Goal: Information Seeking & Learning: Learn about a topic

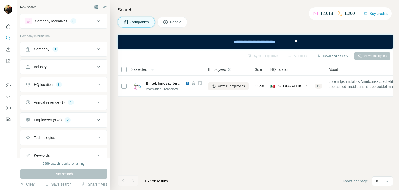
click at [68, 51] on button "Company 1" at bounding box center [63, 49] width 87 height 12
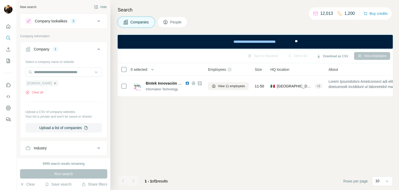
click at [53, 83] on icon "button" at bounding box center [55, 83] width 4 height 4
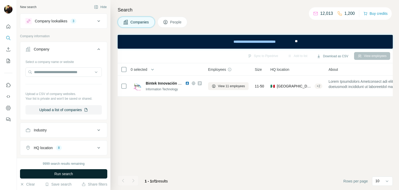
click at [57, 174] on span "Run search" at bounding box center [63, 173] width 19 height 5
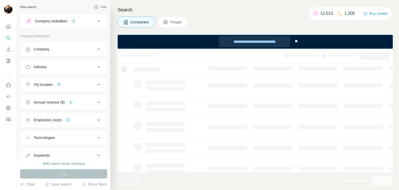
click at [259, 42] on div "**********" at bounding box center [254, 41] width 71 height 11
click at [54, 49] on div "Company" at bounding box center [60, 48] width 70 height 5
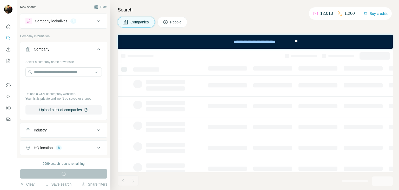
click at [54, 49] on div "Company" at bounding box center [60, 48] width 70 height 5
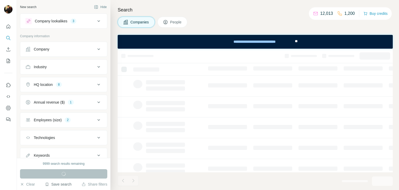
click at [58, 185] on button "Save search" at bounding box center [58, 183] width 26 height 5
click at [181, 9] on h4 "Search" at bounding box center [255, 9] width 275 height 7
click at [58, 52] on button "Company" at bounding box center [63, 49] width 87 height 12
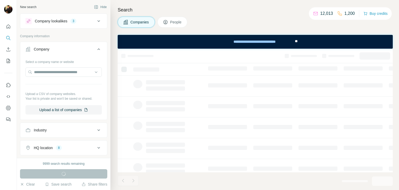
click at [58, 52] on button "Company" at bounding box center [63, 50] width 87 height 15
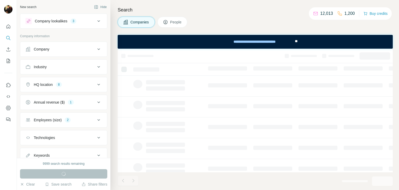
click at [48, 24] on button "Company lookalikes 3" at bounding box center [63, 21] width 87 height 12
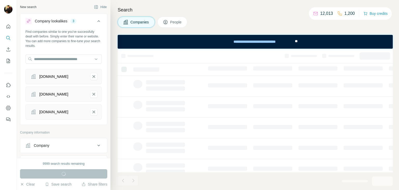
click at [48, 24] on button "Company lookalikes 3" at bounding box center [63, 22] width 87 height 15
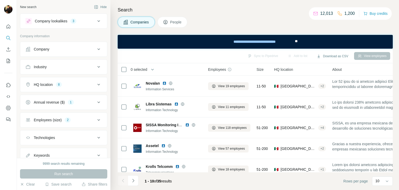
click at [53, 97] on button "Annual revenue ($) 1" at bounding box center [63, 102] width 87 height 12
click at [30, 122] on icon at bounding box center [28, 123] width 5 height 5
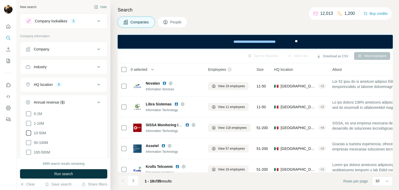
click at [28, 132] on icon at bounding box center [28, 133] width 6 height 6
click at [44, 173] on button "Run search" at bounding box center [63, 173] width 87 height 9
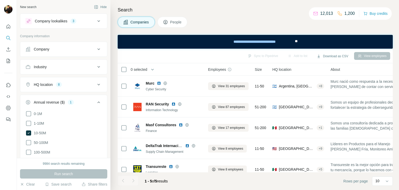
click at [96, 100] on icon at bounding box center [99, 102] width 6 height 6
click at [70, 118] on div "2" at bounding box center [68, 119] width 6 height 5
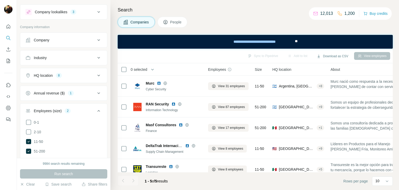
scroll to position [11, 0]
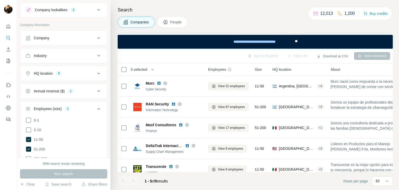
click at [91, 109] on div "Employees (size) 2" at bounding box center [60, 108] width 70 height 5
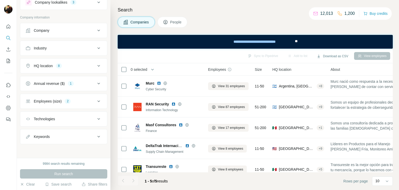
scroll to position [0, 0]
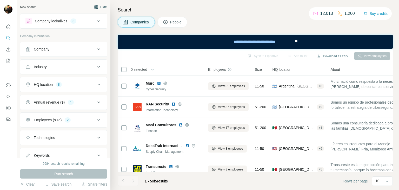
click at [99, 10] on button "Hide" at bounding box center [100, 7] width 20 height 8
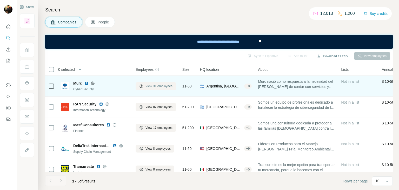
click at [159, 86] on span "View 31 employees" at bounding box center [158, 86] width 27 height 5
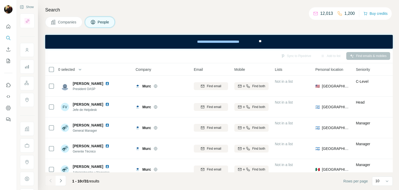
click at [61, 25] on button "Companies" at bounding box center [63, 22] width 37 height 11
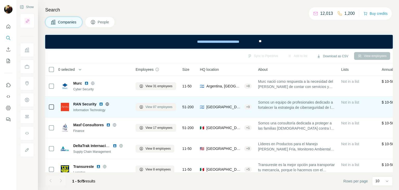
click at [143, 105] on icon at bounding box center [141, 107] width 4 height 4
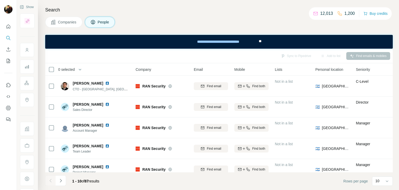
click at [73, 19] on span "Companies" at bounding box center [67, 21] width 19 height 5
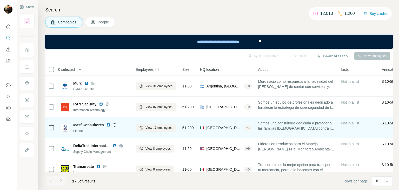
scroll to position [10, 0]
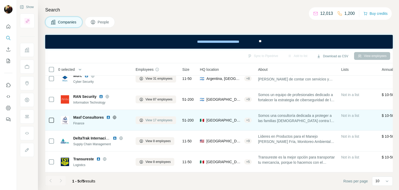
click at [148, 120] on button "View 17 employees" at bounding box center [156, 120] width 41 height 8
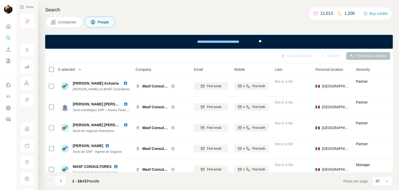
click at [63, 18] on button "Companies" at bounding box center [63, 22] width 37 height 11
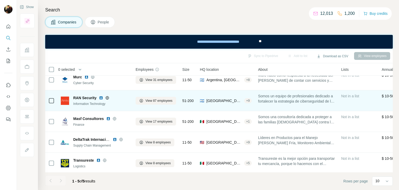
scroll to position [10, 0]
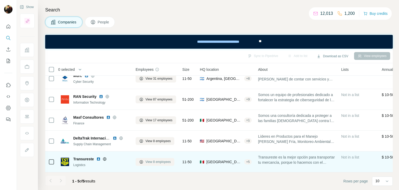
click at [156, 159] on span "View 8 employees" at bounding box center [157, 161] width 25 height 5
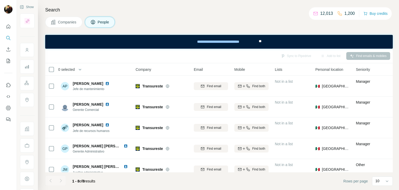
click at [55, 21] on icon at bounding box center [53, 21] width 5 height 5
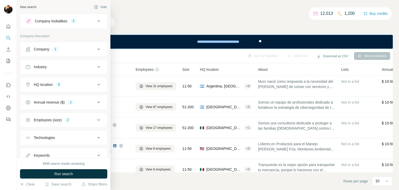
click at [60, 102] on div "Annual revenue ($)" at bounding box center [49, 101] width 31 height 5
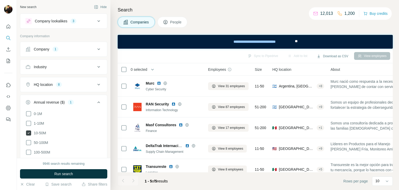
click at [40, 132] on span "10-50M" at bounding box center [39, 132] width 14 height 5
click at [51, 175] on button "Run search" at bounding box center [63, 173] width 87 height 9
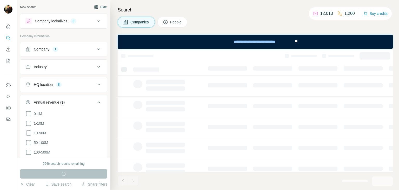
click at [94, 9] on icon "button" at bounding box center [96, 7] width 4 height 4
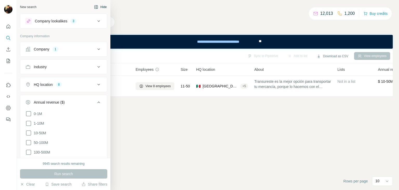
click at [43, 54] on button "Company 1" at bounding box center [63, 49] width 87 height 12
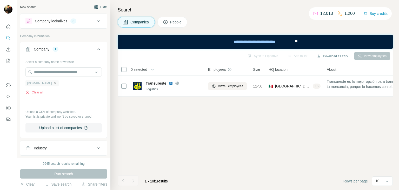
click at [54, 81] on icon "button" at bounding box center [55, 83] width 4 height 4
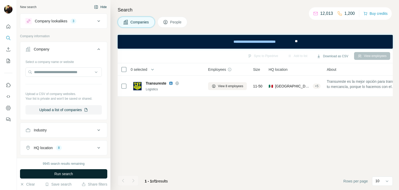
click at [60, 173] on span "Run search" at bounding box center [63, 173] width 19 height 5
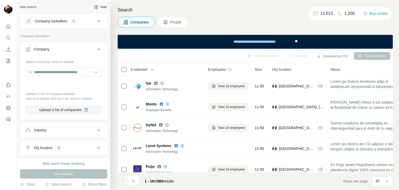
click at [100, 6] on button "Hide" at bounding box center [100, 7] width 20 height 8
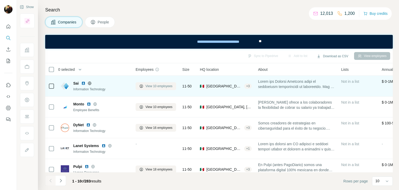
click at [156, 87] on span "View 10 employees" at bounding box center [158, 86] width 27 height 5
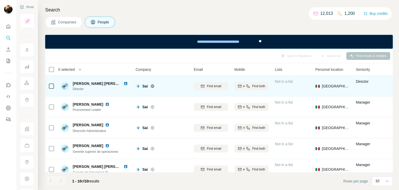
click at [124, 82] on img at bounding box center [126, 83] width 4 height 4
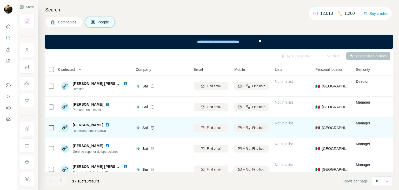
click at [106, 124] on img at bounding box center [107, 125] width 4 height 4
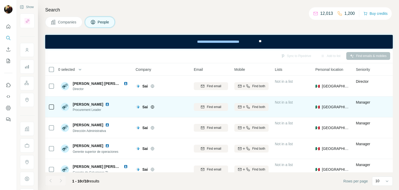
click at [153, 106] on icon at bounding box center [152, 106] width 3 height 0
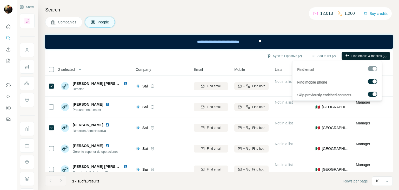
click at [351, 55] on span "Find emails & mobiles (2)" at bounding box center [368, 56] width 35 height 5
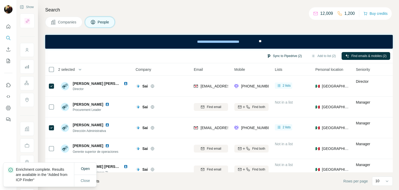
click at [292, 54] on button "Sync to Pipedrive (2)" at bounding box center [284, 56] width 42 height 8
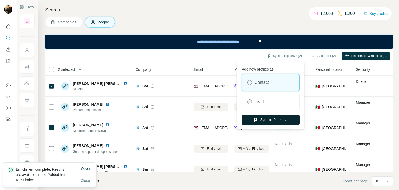
click at [278, 117] on button "Sync to Pipedrive" at bounding box center [271, 119] width 58 height 10
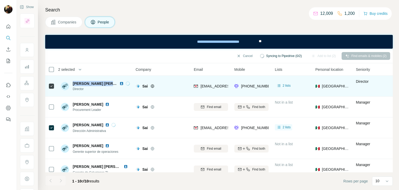
drag, startPoint x: 70, startPoint y: 83, endPoint x: 114, endPoint y: 83, distance: 43.4
click at [114, 83] on div "[PERSON_NAME] [PERSON_NAME] Director" at bounding box center [95, 86] width 69 height 10
copy div "[PERSON_NAME]"
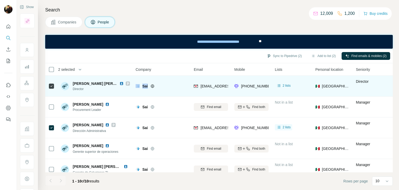
drag, startPoint x: 150, startPoint y: 86, endPoint x: 140, endPoint y: 90, distance: 11.3
click at [140, 90] on div "Sai" at bounding box center [162, 86] width 52 height 14
copy div "Sai"
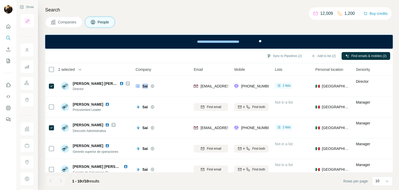
click at [70, 23] on span "Companies" at bounding box center [67, 21] width 19 height 5
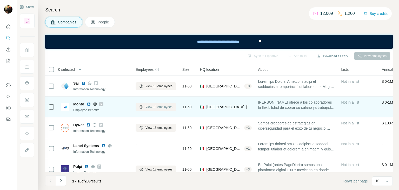
click at [147, 107] on span "View 10 employees" at bounding box center [158, 106] width 27 height 5
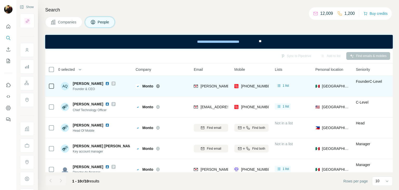
click at [108, 83] on img at bounding box center [107, 83] width 4 height 4
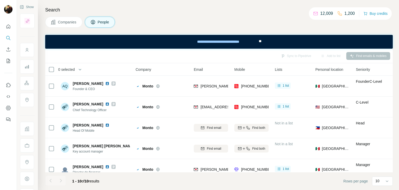
click at [63, 21] on span "Companies" at bounding box center [67, 21] width 19 height 5
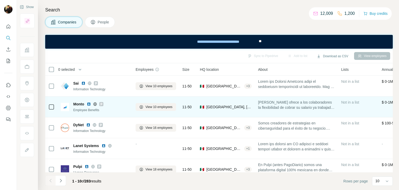
scroll to position [4, 0]
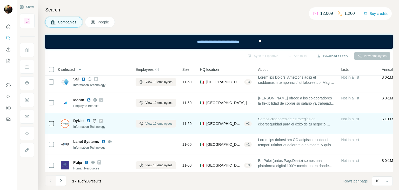
click at [164, 125] on span "View 16 employees" at bounding box center [158, 123] width 27 height 5
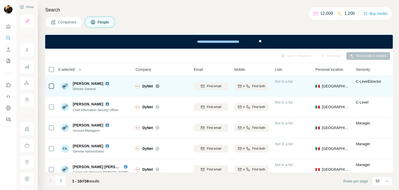
click at [109, 83] on img at bounding box center [107, 83] width 4 height 4
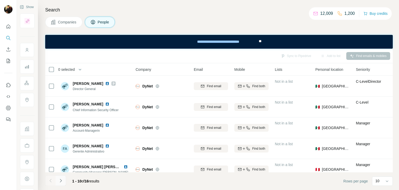
click at [61, 183] on button "Navigate to next page" at bounding box center [61, 180] width 10 height 10
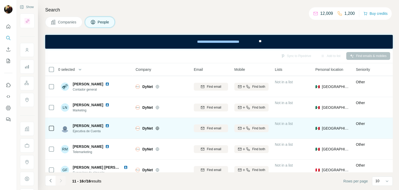
scroll to position [31, 0]
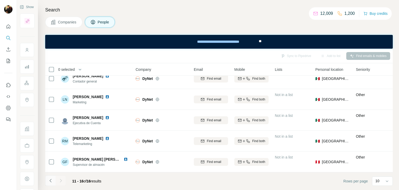
click at [47, 182] on button "Navigate to previous page" at bounding box center [50, 180] width 10 height 10
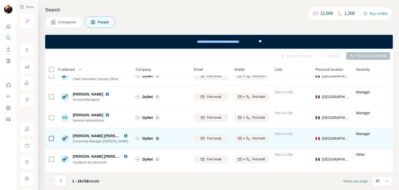
scroll to position [0, 0]
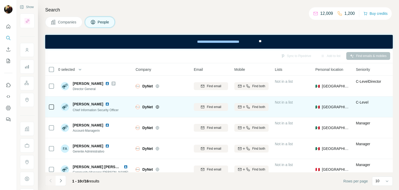
click at [105, 104] on img at bounding box center [107, 104] width 4 height 4
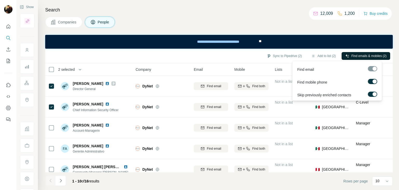
click at [353, 52] on button "Find emails & mobiles (2)" at bounding box center [366, 56] width 49 height 8
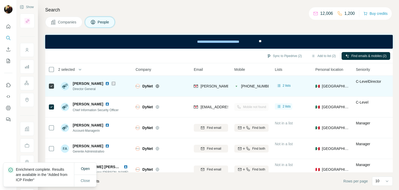
click at [159, 86] on icon at bounding box center [157, 86] width 4 height 4
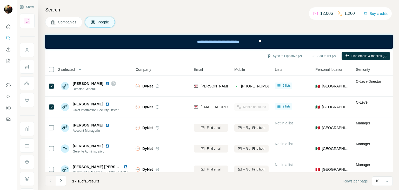
click at [72, 23] on span "Companies" at bounding box center [67, 21] width 19 height 5
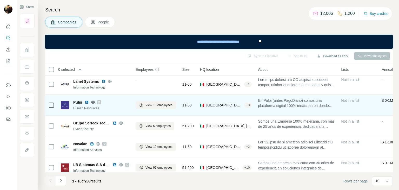
scroll to position [64, 0]
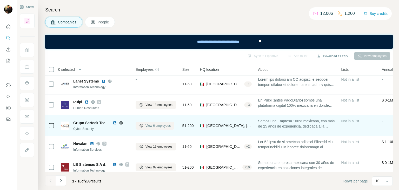
click at [146, 126] on span "View 6 employees" at bounding box center [157, 125] width 25 height 5
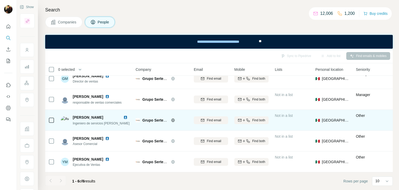
scroll to position [31, 0]
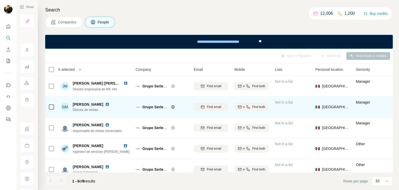
click at [105, 102] on img at bounding box center [107, 104] width 4 height 4
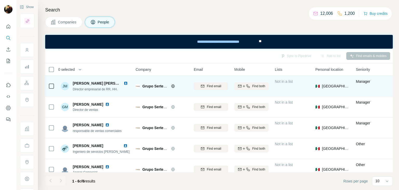
click at [126, 82] on img at bounding box center [126, 83] width 4 height 4
click at [172, 86] on icon at bounding box center [172, 85] width 1 height 3
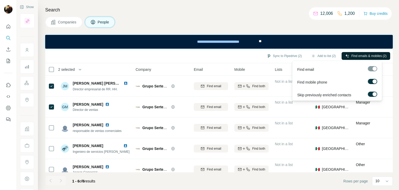
click at [352, 55] on span "Find emails & mobiles (2)" at bounding box center [368, 56] width 35 height 5
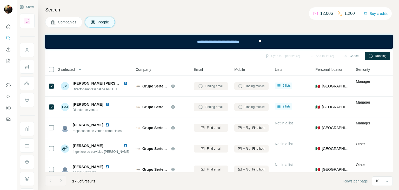
click at [70, 24] on span "Companies" at bounding box center [67, 21] width 19 height 5
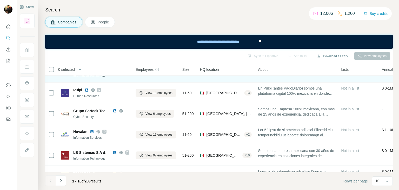
scroll to position [77, 0]
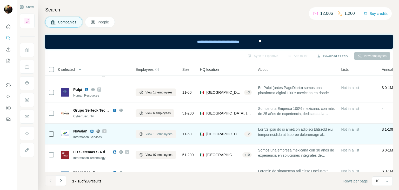
click at [163, 132] on span "View 19 employees" at bounding box center [158, 133] width 27 height 5
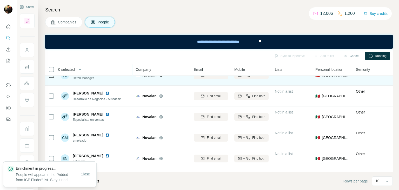
scroll to position [114, 0]
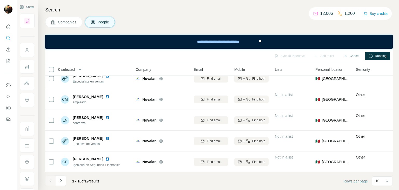
click at [65, 22] on span "Companies" at bounding box center [67, 21] width 19 height 5
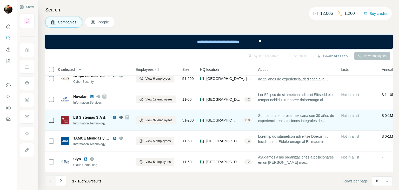
scroll to position [114, 0]
click at [147, 118] on span "View 97 employees" at bounding box center [158, 120] width 27 height 5
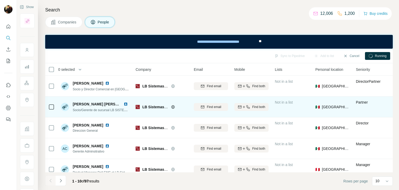
scroll to position [6, 0]
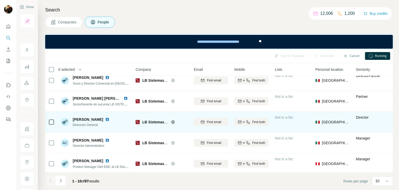
click at [109, 119] on img at bounding box center [107, 119] width 4 height 4
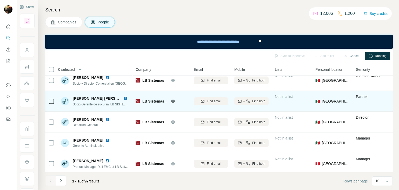
scroll to position [0, 0]
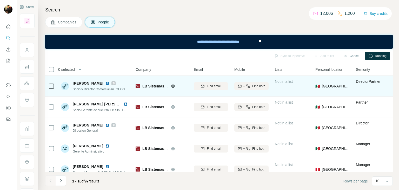
click at [105, 83] on img at bounding box center [107, 83] width 4 height 4
click at [50, 89] on div at bounding box center [51, 86] width 6 height 14
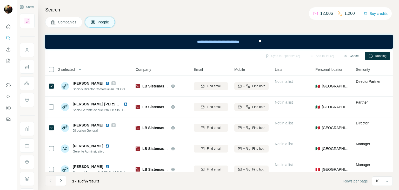
click at [351, 57] on button "Cancel" at bounding box center [351, 56] width 23 height 8
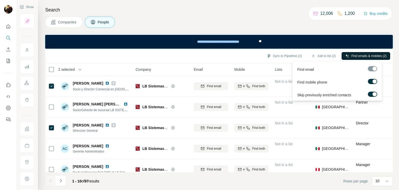
click at [351, 56] on span "Find emails & mobiles (2)" at bounding box center [368, 56] width 35 height 5
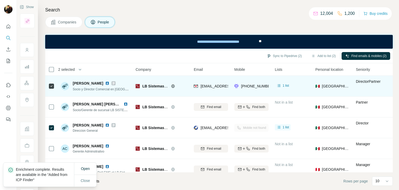
click at [171, 85] on icon at bounding box center [172, 85] width 3 height 3
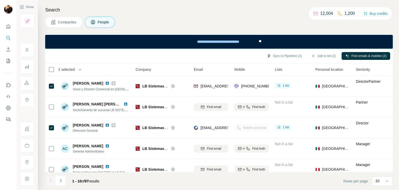
click at [70, 21] on span "Companies" at bounding box center [67, 21] width 19 height 5
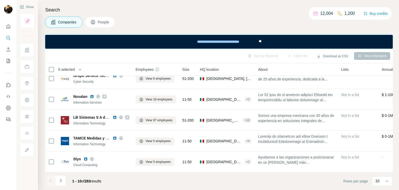
scroll to position [114, 0]
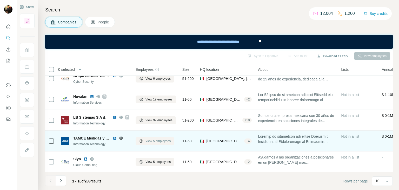
click at [144, 137] on button "View 5 employees" at bounding box center [155, 141] width 39 height 8
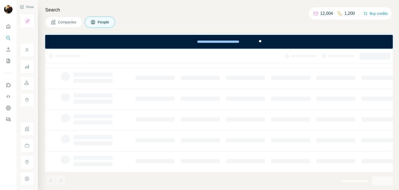
scroll to position [0, 0]
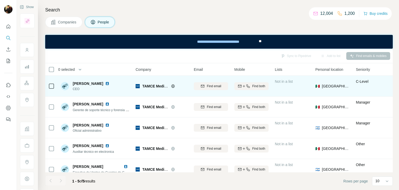
click at [107, 84] on img at bounding box center [107, 83] width 4 height 4
click at [172, 84] on icon at bounding box center [172, 85] width 3 height 3
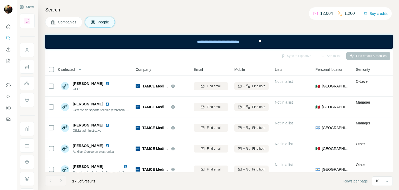
click at [64, 24] on span "Companies" at bounding box center [67, 21] width 19 height 5
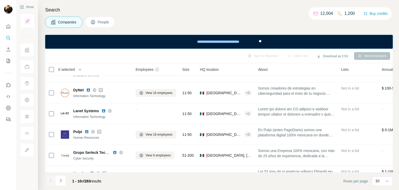
scroll to position [114, 0]
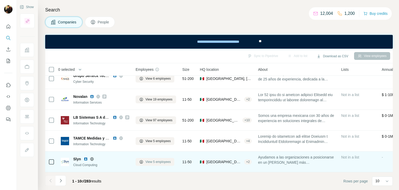
click at [152, 159] on span "View 5 employees" at bounding box center [157, 161] width 25 height 5
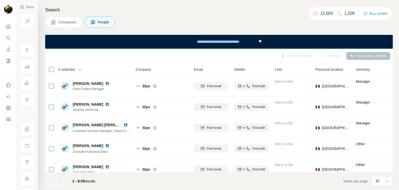
click at [75, 22] on span "Companies" at bounding box center [67, 21] width 19 height 5
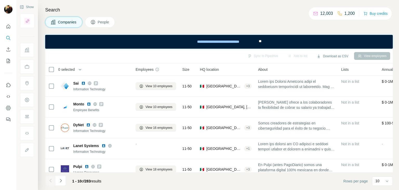
scroll to position [114, 0]
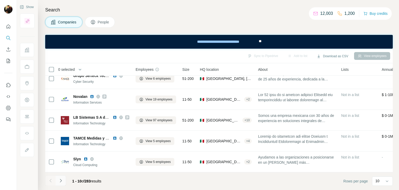
click at [62, 178] on icon "Navigate to next page" at bounding box center [60, 180] width 5 height 5
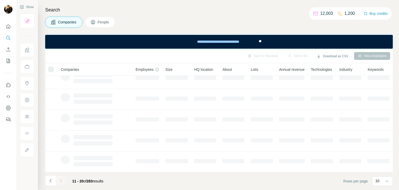
scroll to position [0, 0]
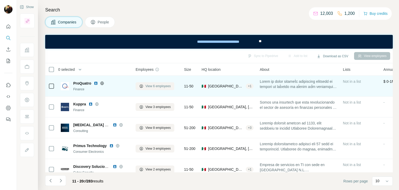
click at [148, 83] on button "View 6 employees" at bounding box center [155, 86] width 39 height 8
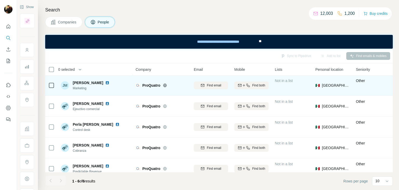
scroll to position [31, 0]
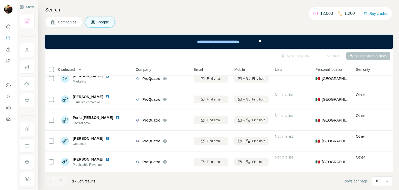
click at [73, 23] on span "Companies" at bounding box center [67, 21] width 19 height 5
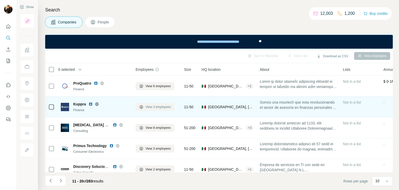
click at [156, 108] on span "View 3 employees" at bounding box center [157, 106] width 25 height 5
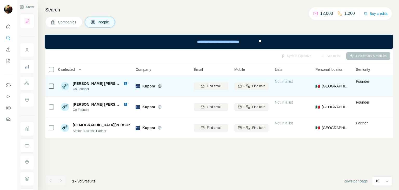
click at [159, 86] on icon at bounding box center [159, 86] width 3 height 0
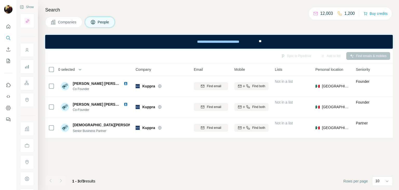
click at [55, 20] on icon at bounding box center [53, 21] width 5 height 5
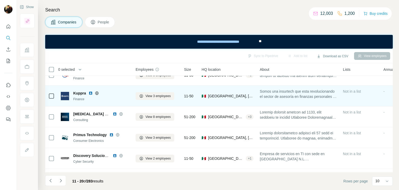
scroll to position [11, 0]
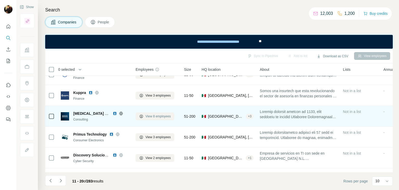
click at [147, 114] on span "View 8 employees" at bounding box center [157, 116] width 25 height 5
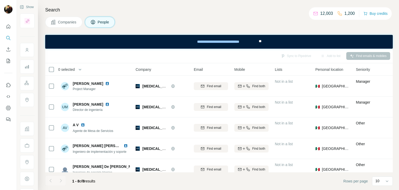
drag, startPoint x: 147, startPoint y: 114, endPoint x: 66, endPoint y: 20, distance: 123.4
click at [66, 20] on span "Companies" at bounding box center [67, 21] width 19 height 5
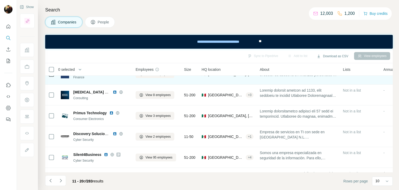
scroll to position [36, 0]
